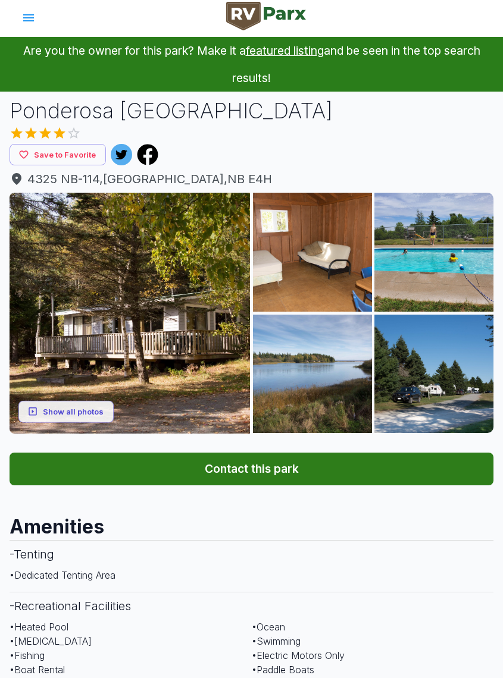
scroll to position [73, 0]
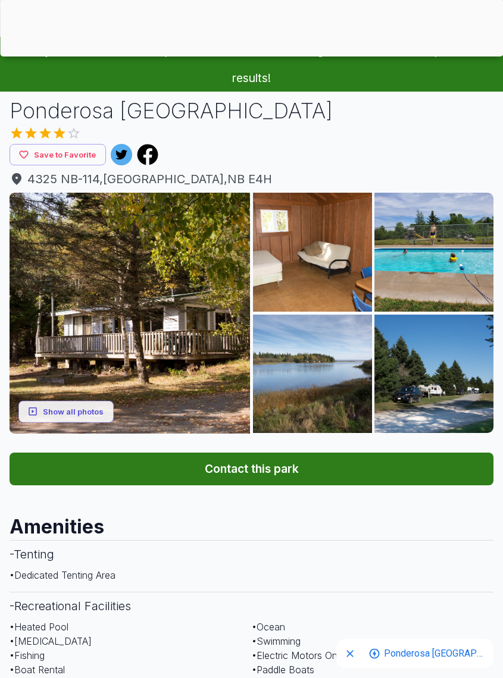
click at [327, 470] on button "Contact this park" at bounding box center [252, 469] width 484 height 33
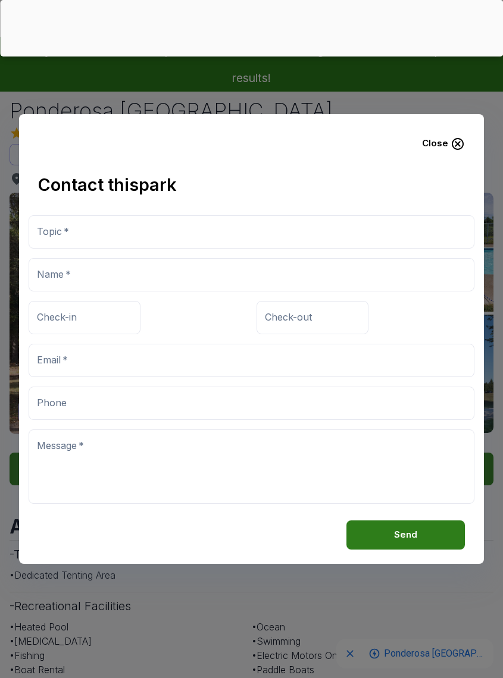
click at [456, 147] on icon "button" at bounding box center [458, 144] width 14 height 14
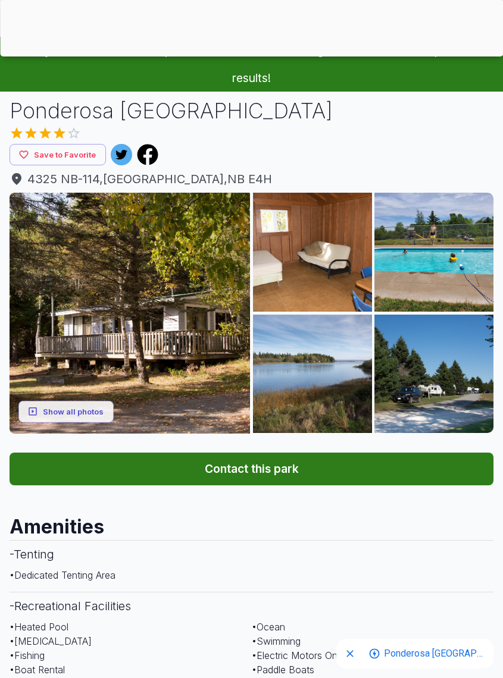
click at [194, 323] on img at bounding box center [130, 313] width 240 height 240
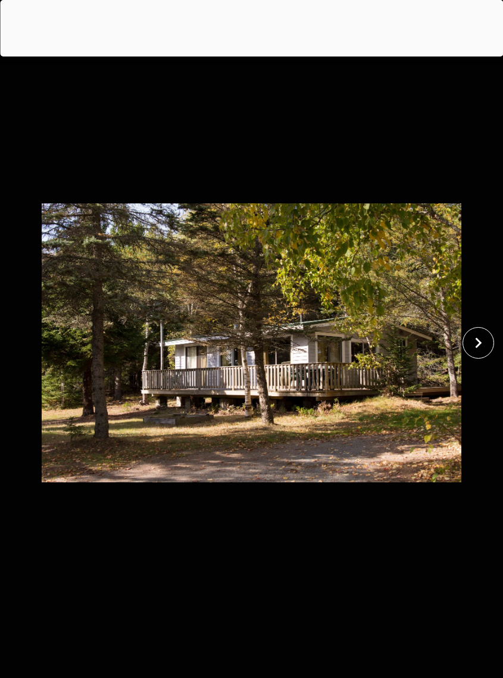
click at [483, 352] on icon "close" at bounding box center [478, 343] width 21 height 21
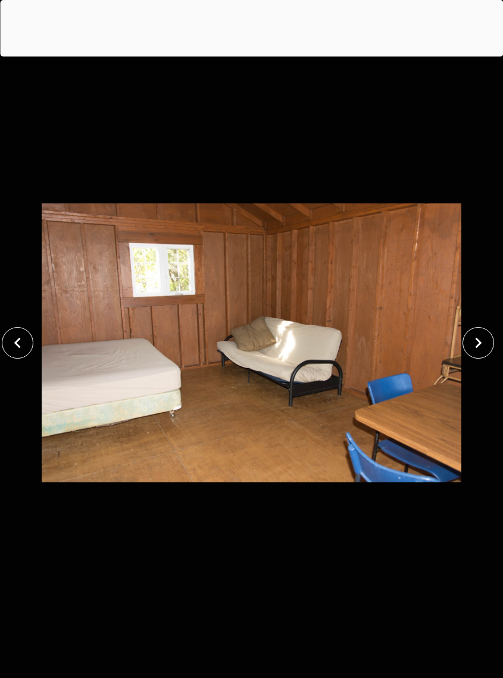
click at [487, 350] on icon "close" at bounding box center [478, 343] width 21 height 21
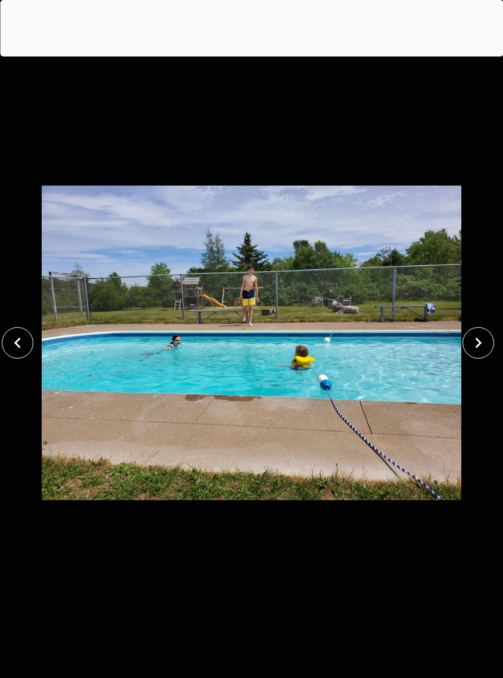
click at [484, 349] on icon "close" at bounding box center [478, 343] width 21 height 21
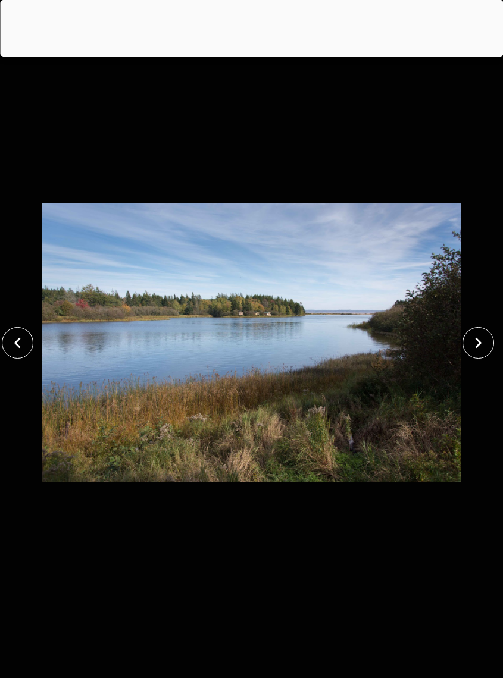
click at [486, 349] on icon "close" at bounding box center [478, 343] width 21 height 21
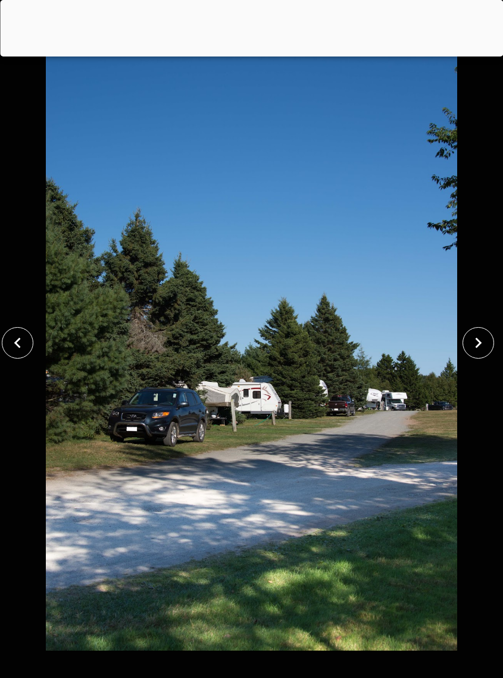
click at [487, 349] on icon "close" at bounding box center [478, 343] width 21 height 21
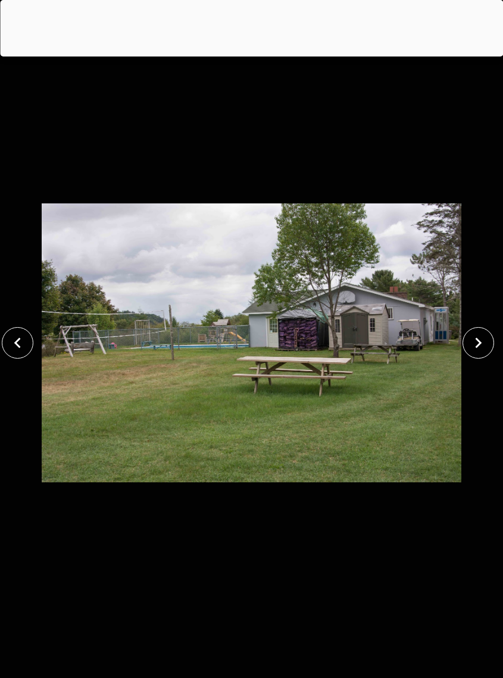
click at [484, 352] on icon "close" at bounding box center [478, 343] width 21 height 21
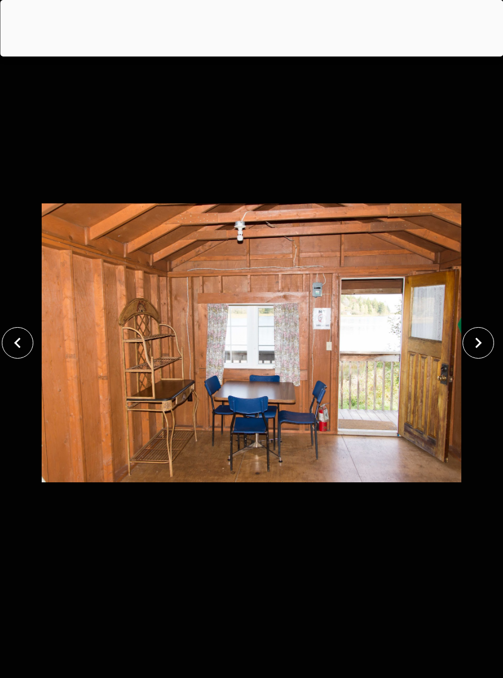
click at [486, 351] on icon "close" at bounding box center [478, 343] width 21 height 21
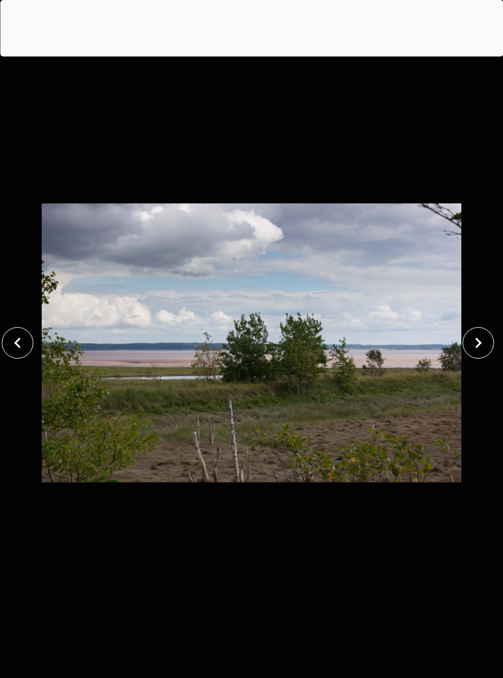
click at [486, 348] on icon "close" at bounding box center [478, 343] width 21 height 21
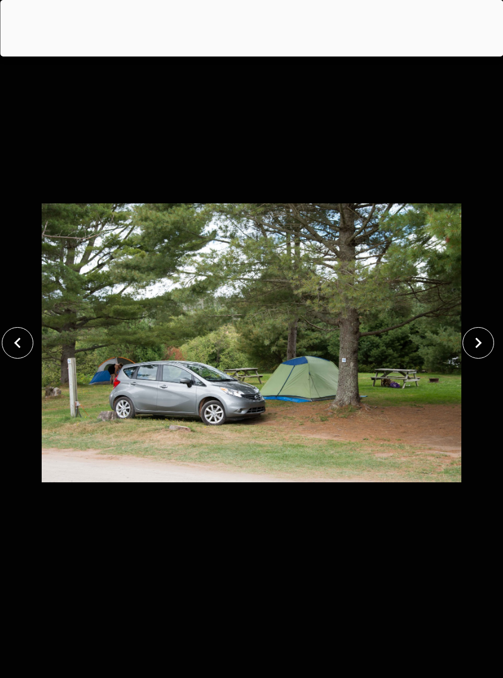
click at [485, 352] on icon "close" at bounding box center [478, 343] width 21 height 21
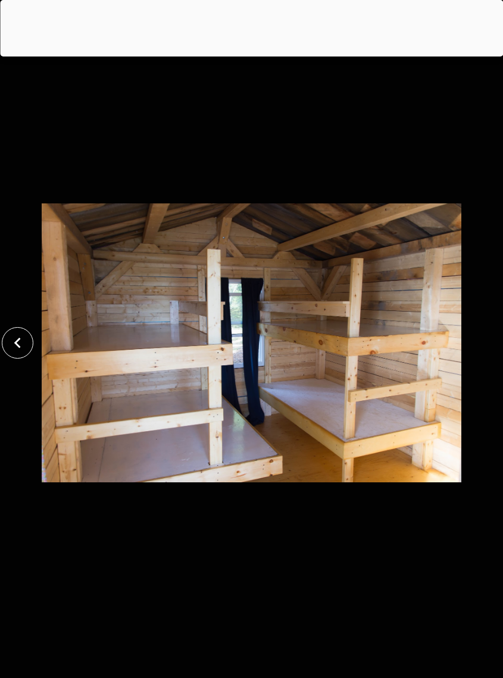
click at [484, 352] on div at bounding box center [251, 343] width 503 height 616
click at [17, 347] on icon "close" at bounding box center [17, 343] width 21 height 21
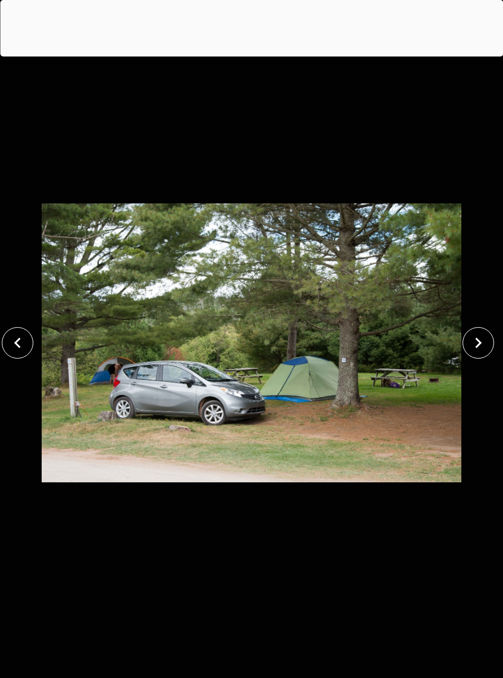
click at [17, 351] on icon "close" at bounding box center [17, 343] width 21 height 21
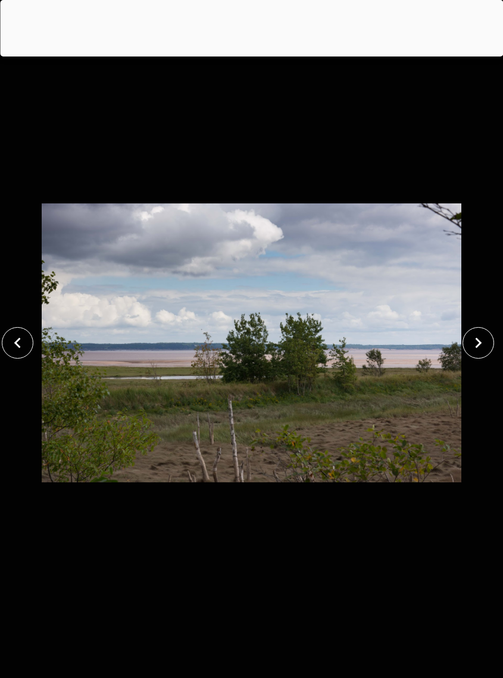
click at [16, 346] on icon "close" at bounding box center [17, 343] width 21 height 21
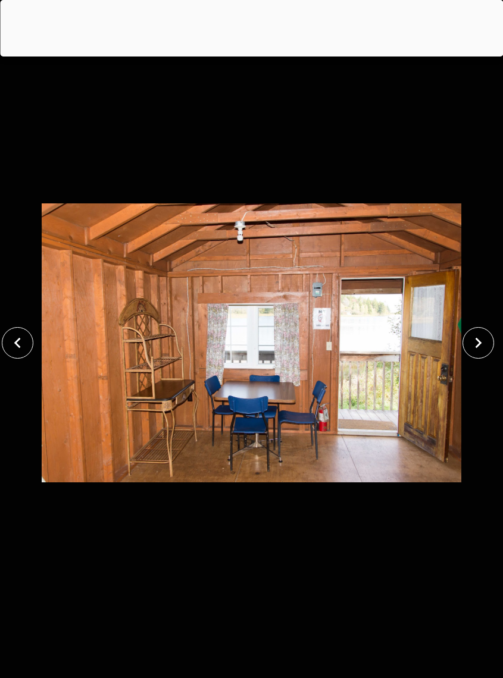
click at [17, 353] on icon "close" at bounding box center [17, 343] width 21 height 21
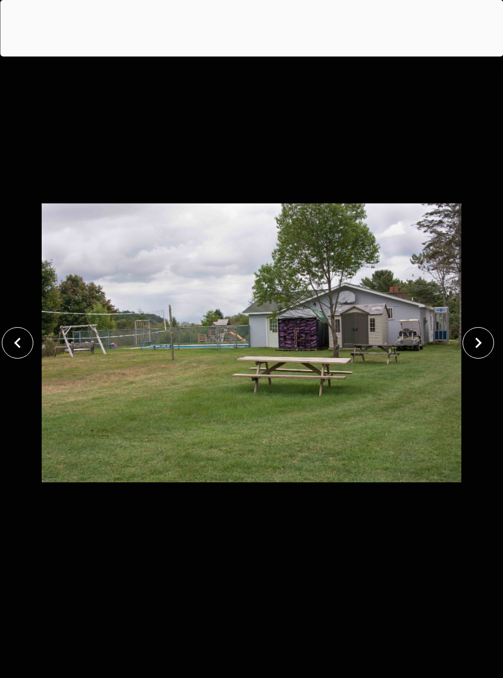
click at [16, 351] on icon "close" at bounding box center [17, 343] width 21 height 21
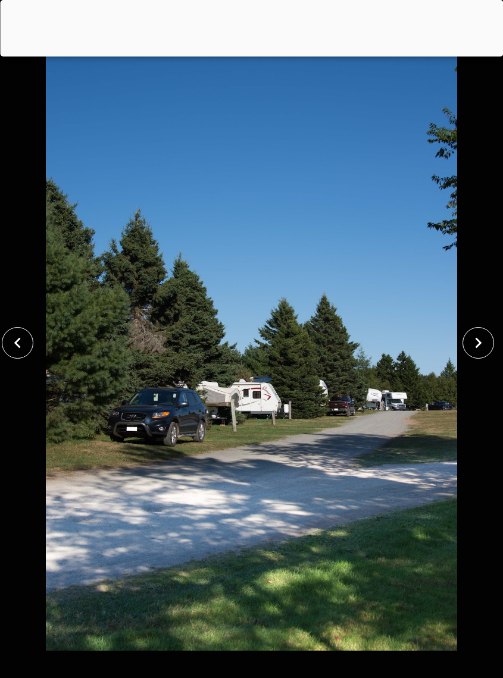
click at [15, 350] on icon "close" at bounding box center [17, 343] width 21 height 21
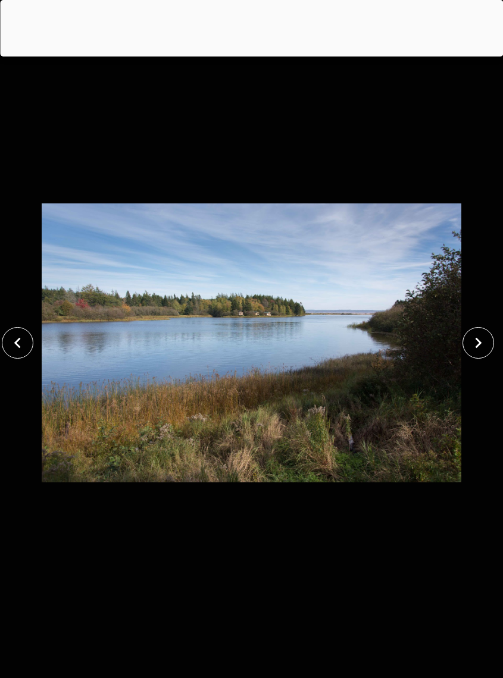
click at [14, 349] on icon "close" at bounding box center [17, 343] width 21 height 21
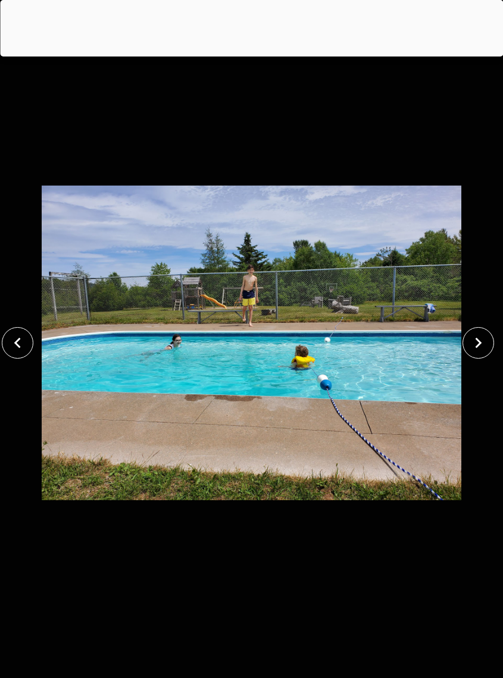
click at [7, 348] on icon "close" at bounding box center [17, 343] width 21 height 21
